Goal: Find specific page/section: Find specific page/section

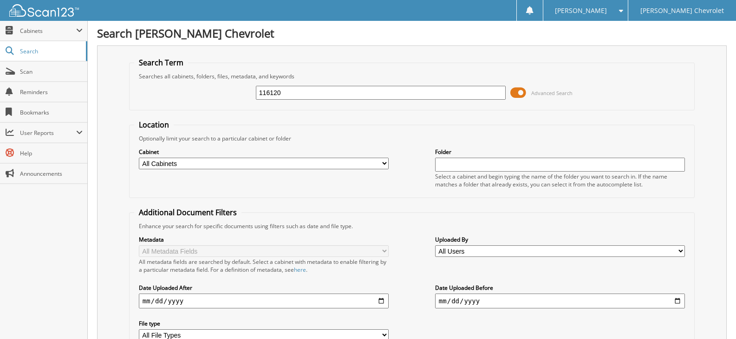
drag, startPoint x: 288, startPoint y: 93, endPoint x: 240, endPoint y: 87, distance: 48.7
click at [240, 87] on div "116120 Advanced Search" at bounding box center [411, 92] width 555 height 25
type input "126613"
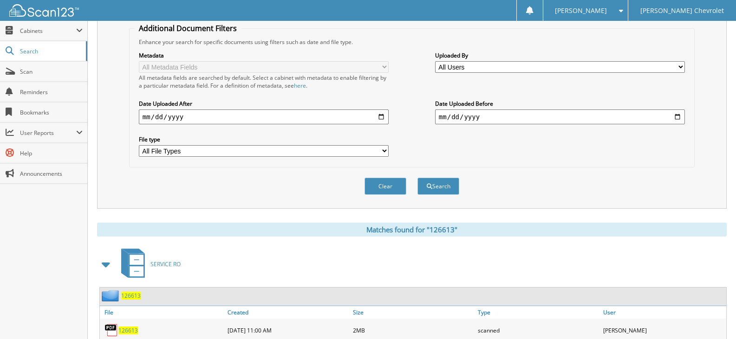
scroll to position [186, 0]
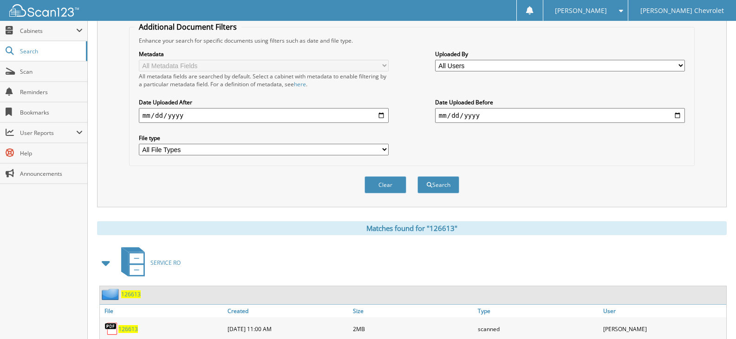
click at [124, 296] on span "126613" at bounding box center [130, 295] width 19 height 8
